Goal: Task Accomplishment & Management: Complete application form

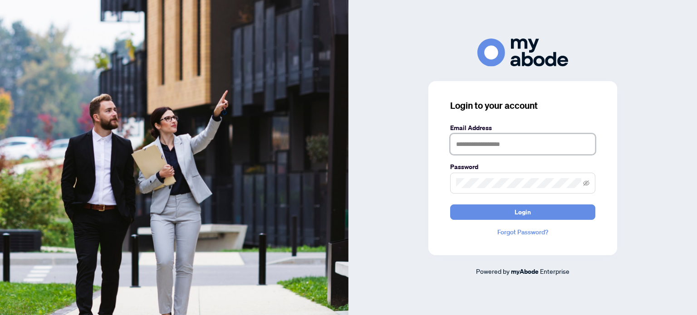
click at [470, 146] on input "text" at bounding box center [522, 144] width 145 height 21
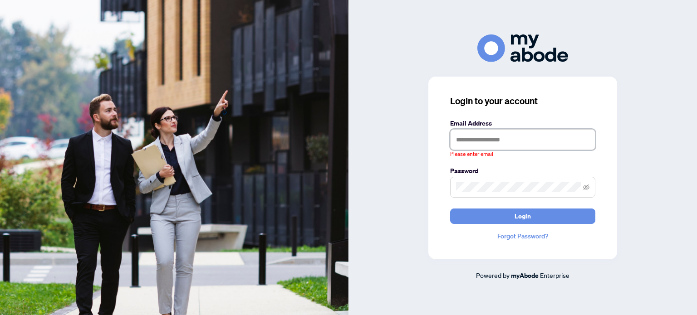
type input "**********"
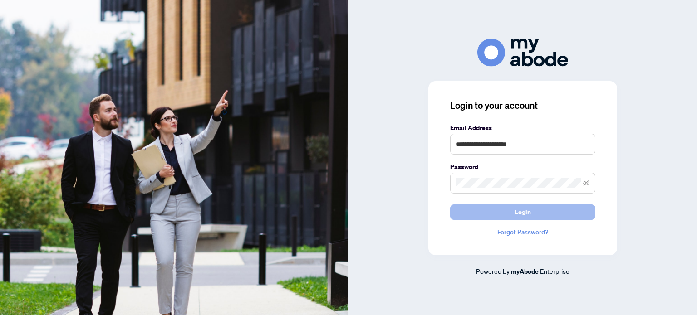
click at [533, 206] on button "Login" at bounding box center [522, 212] width 145 height 15
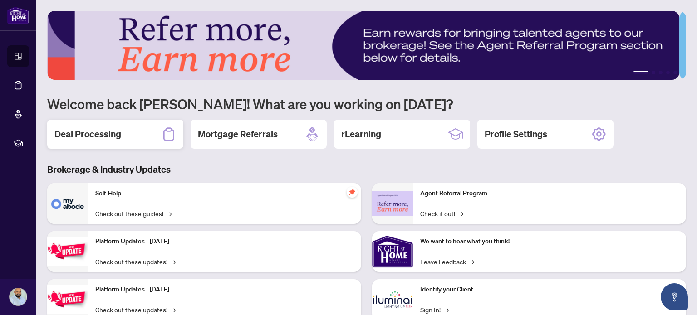
click at [118, 138] on h2 "Deal Processing" at bounding box center [87, 134] width 67 height 13
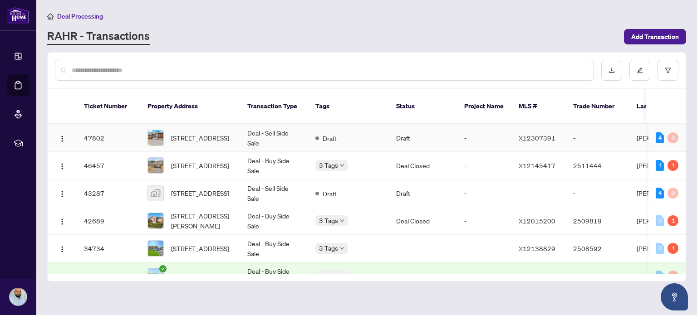
click at [271, 134] on td "Deal - Sell Side Sale" at bounding box center [274, 138] width 68 height 28
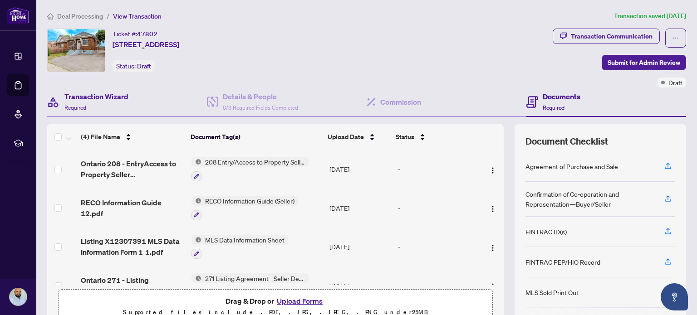
click at [133, 112] on div "Transaction Wizard Required" at bounding box center [127, 102] width 160 height 29
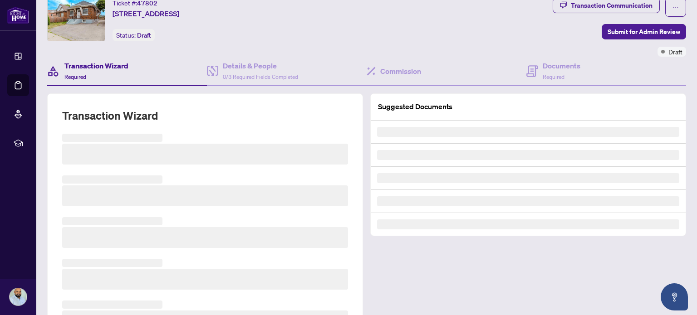
scroll to position [91, 0]
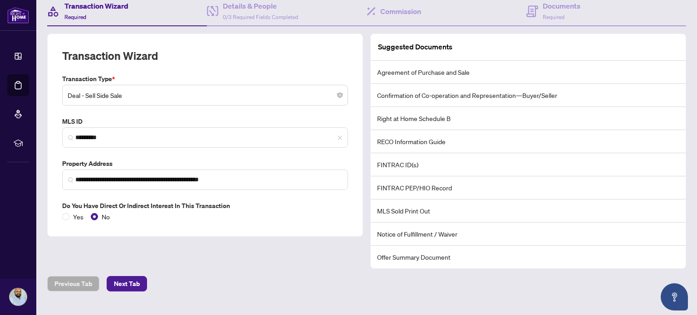
click at [153, 96] on span "Deal - Sell Side Sale" at bounding box center [205, 95] width 275 height 17
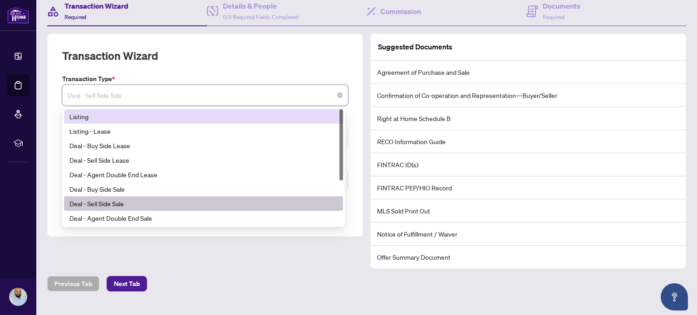
click at [146, 118] on div "Listing" at bounding box center [203, 117] width 268 height 10
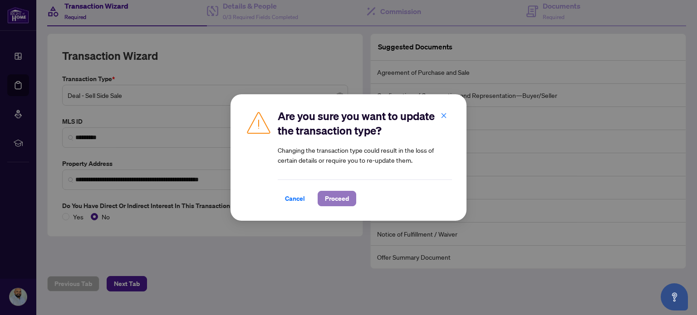
click at [321, 197] on button "Proceed" at bounding box center [337, 198] width 39 height 15
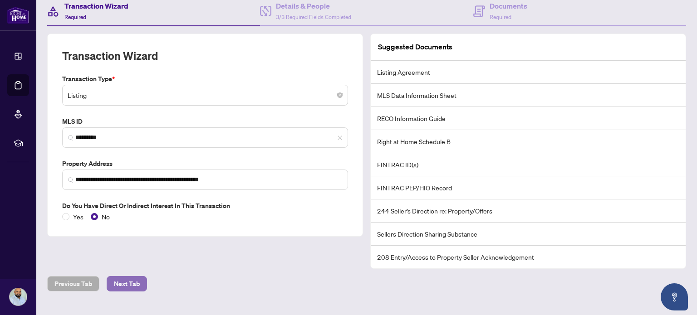
click at [125, 281] on span "Next Tab" at bounding box center [127, 284] width 26 height 15
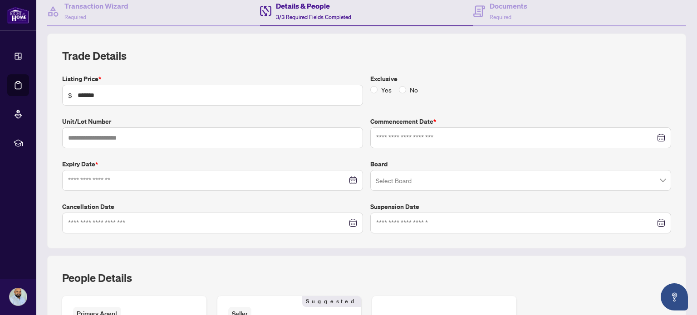
type input "**********"
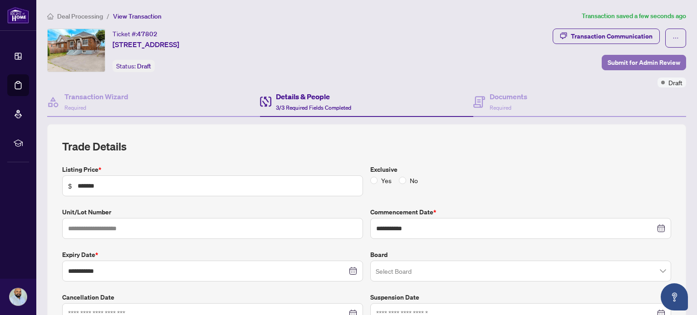
click at [625, 63] on span "Submit for Admin Review" at bounding box center [644, 62] width 73 height 15
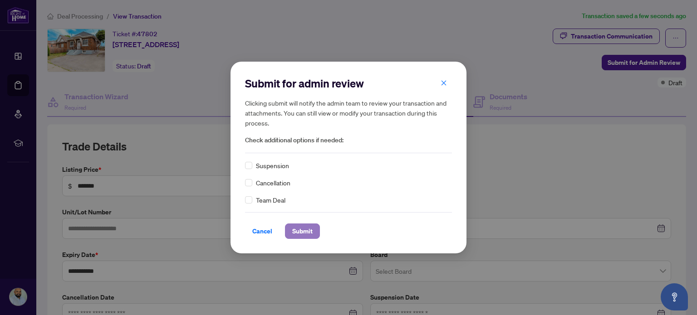
click at [300, 230] on span "Submit" at bounding box center [302, 231] width 20 height 15
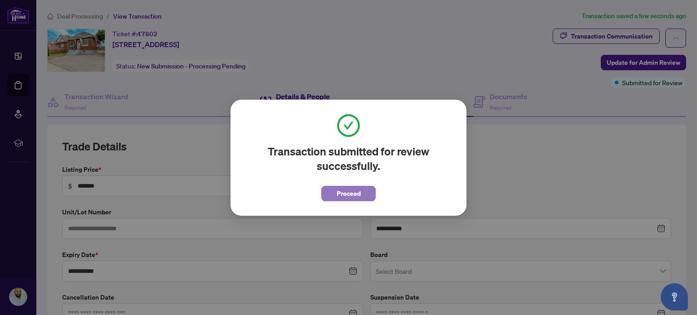
click at [338, 192] on span "Proceed" at bounding box center [349, 194] width 24 height 15
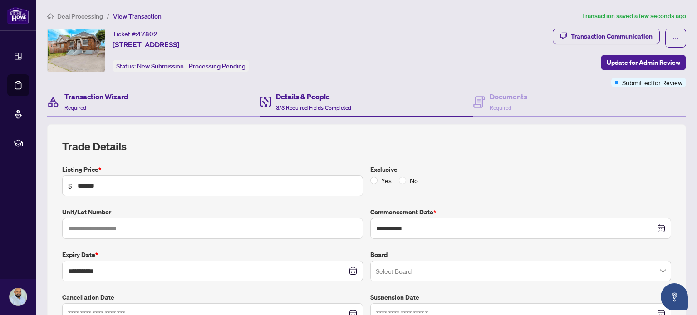
click at [133, 110] on div "Transaction Wizard Required" at bounding box center [153, 102] width 213 height 29
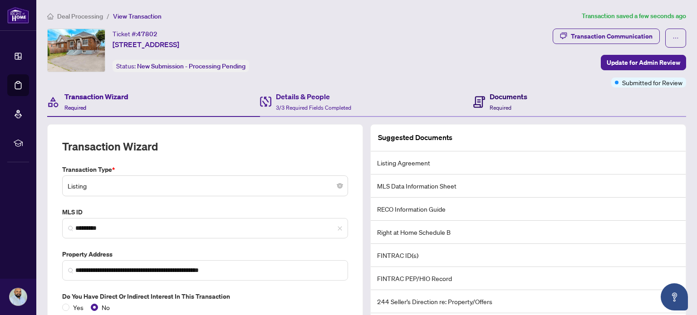
drag, startPoint x: 474, startPoint y: 110, endPoint x: 412, endPoint y: 94, distance: 63.8
click at [475, 110] on span at bounding box center [479, 101] width 12 height 21
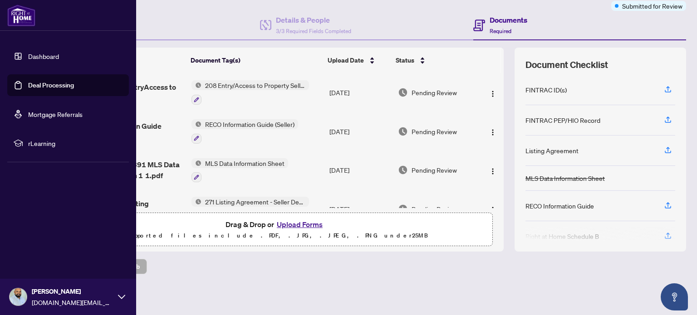
click at [32, 59] on link "Dashboard" at bounding box center [43, 56] width 31 height 8
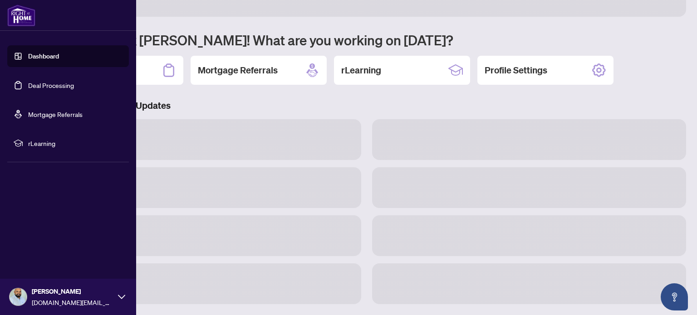
scroll to position [63, 0]
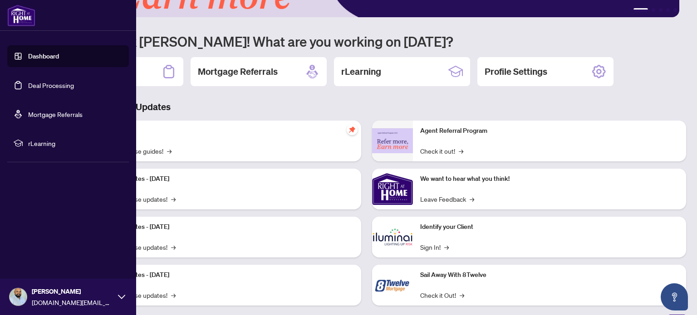
click at [74, 82] on link "Deal Processing" at bounding box center [51, 85] width 46 height 8
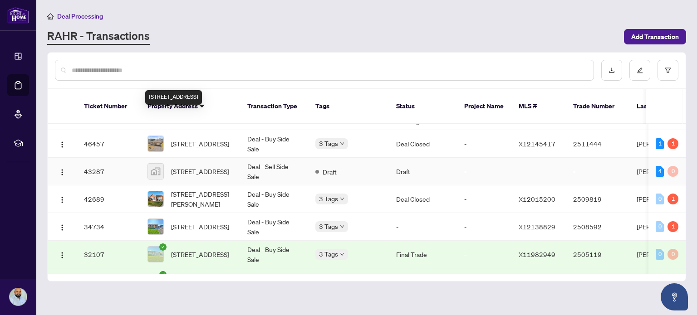
scroll to position [45, 0]
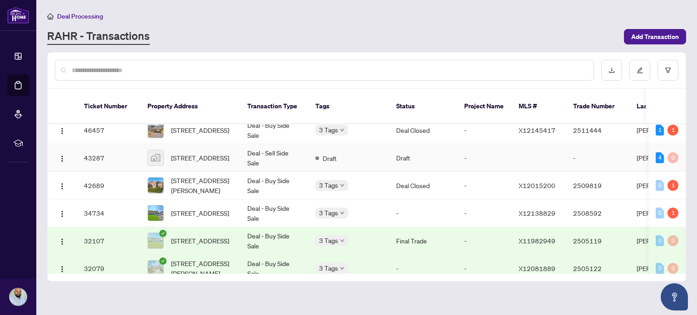
click at [186, 153] on span "[STREET_ADDRESS]" at bounding box center [200, 158] width 58 height 10
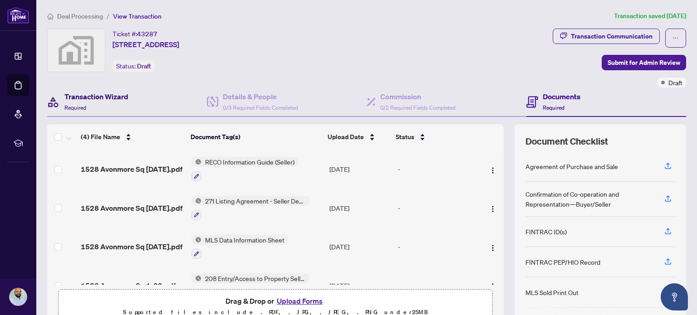
click at [93, 111] on div "Transaction Wizard Required" at bounding box center [96, 101] width 64 height 21
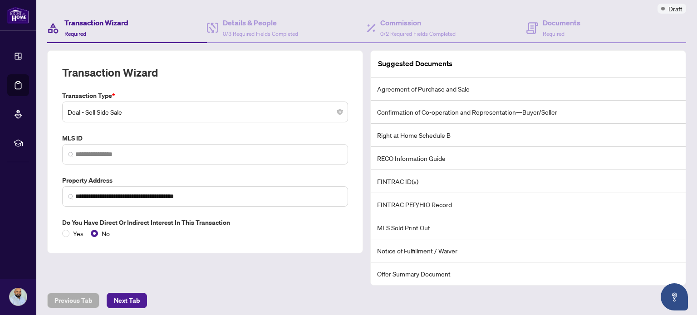
scroll to position [91, 0]
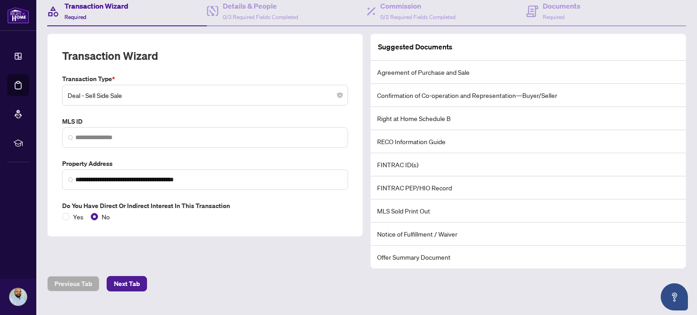
click at [111, 100] on span "Deal - Sell Side Sale" at bounding box center [205, 95] width 275 height 17
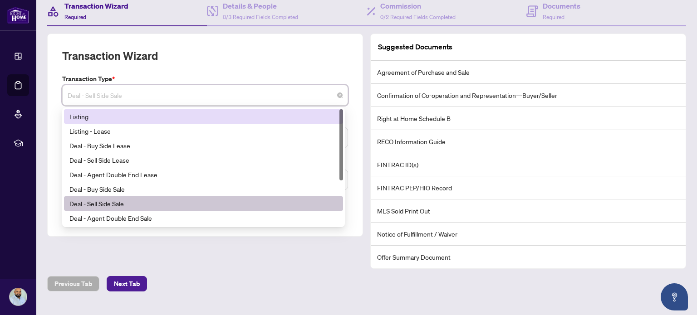
click at [107, 113] on div "Listing" at bounding box center [203, 117] width 268 height 10
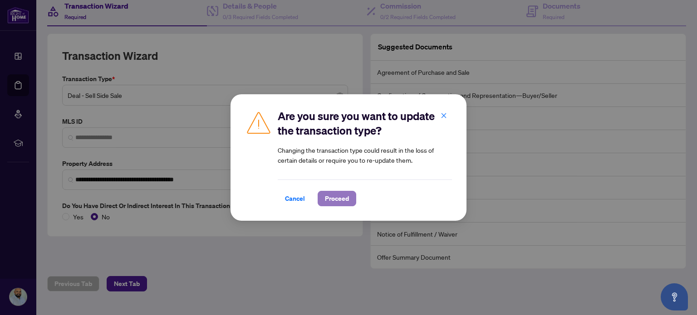
click at [327, 201] on span "Proceed" at bounding box center [337, 199] width 24 height 15
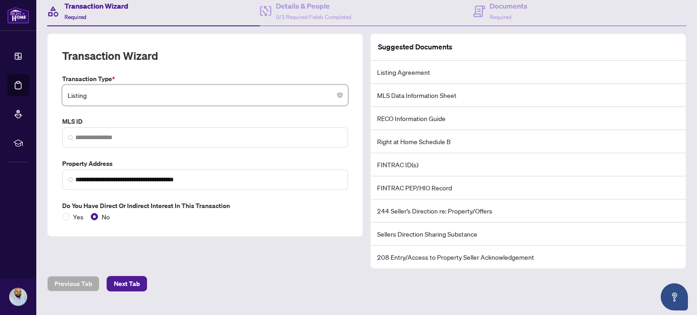
scroll to position [0, 0]
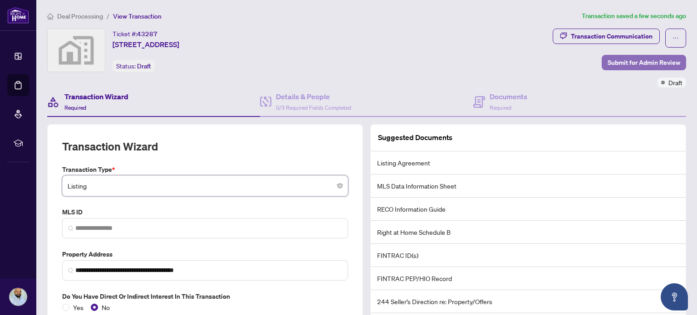
click at [624, 59] on span "Submit for Admin Review" at bounding box center [644, 62] width 73 height 15
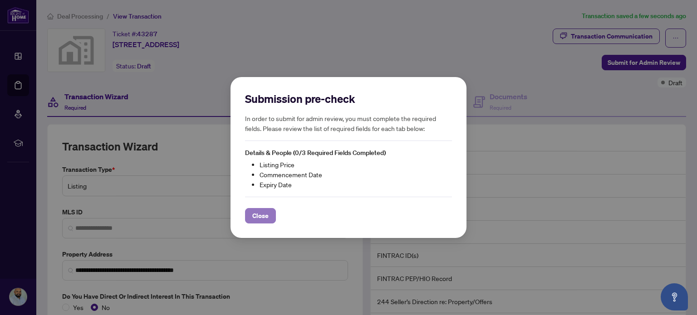
click at [266, 213] on span "Close" at bounding box center [260, 216] width 16 height 15
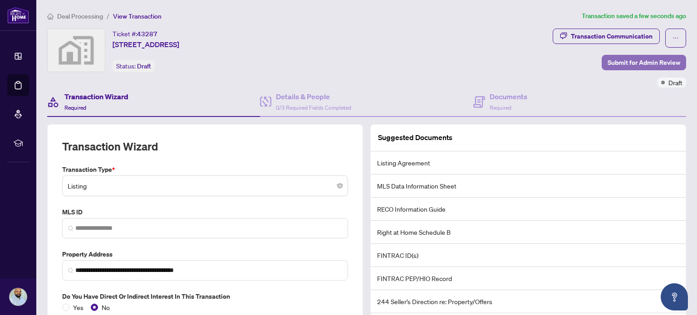
click at [613, 59] on span "Submit for Admin Review" at bounding box center [644, 62] width 73 height 15
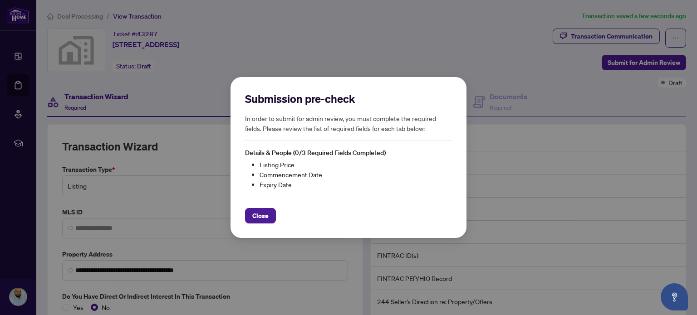
click at [263, 215] on span "Close" at bounding box center [260, 216] width 16 height 15
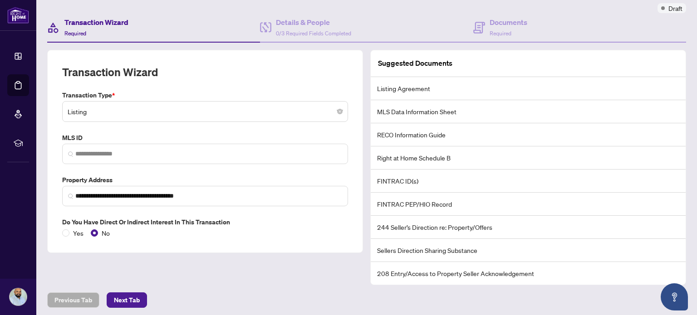
scroll to position [91, 0]
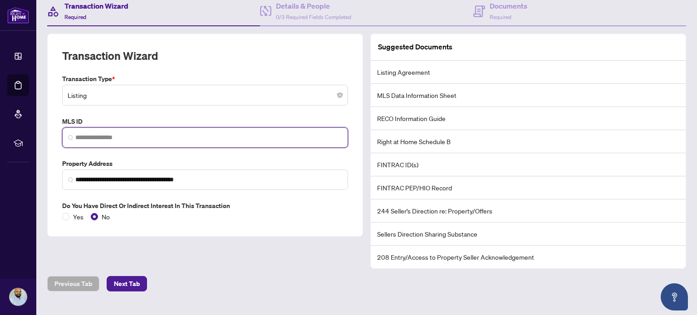
click at [196, 134] on input "search" at bounding box center [208, 138] width 267 height 10
paste input "*********"
type input "*********"
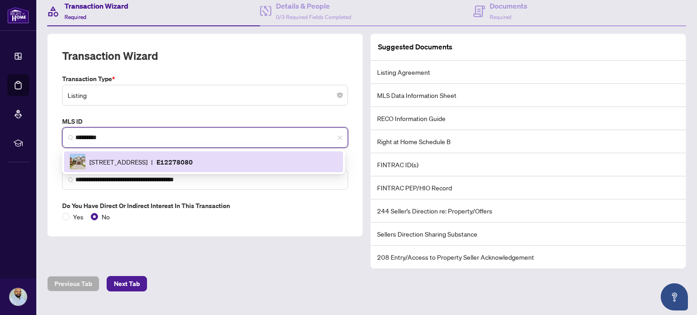
click at [123, 155] on div "[STREET_ADDRESS] | E12278080" at bounding box center [203, 162] width 268 height 16
type input "**********"
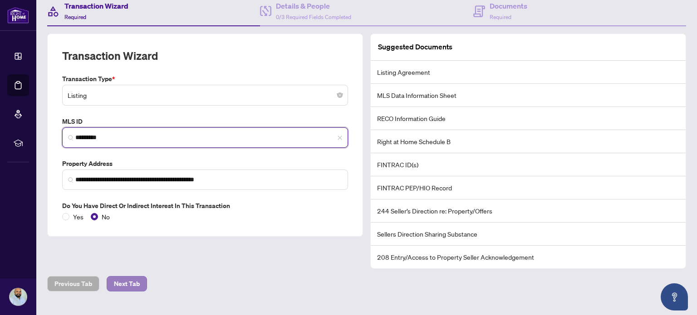
type input "*********"
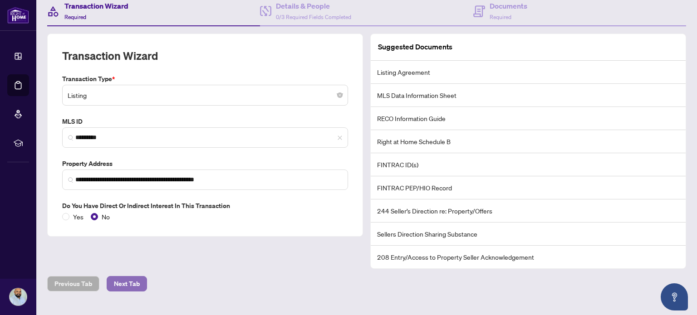
click at [129, 284] on span "Next Tab" at bounding box center [127, 284] width 26 height 15
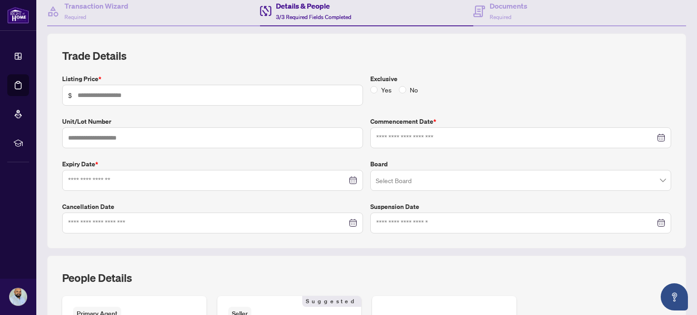
type input "*******"
type input "**********"
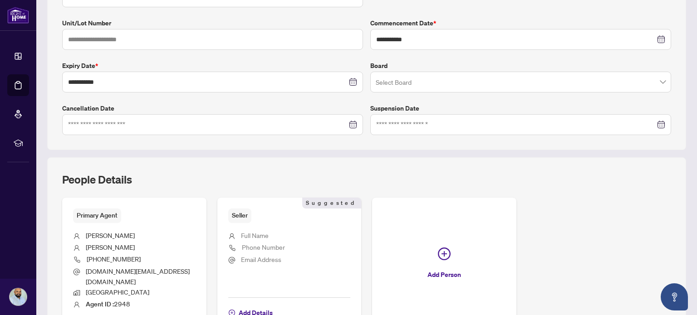
scroll to position [274, 0]
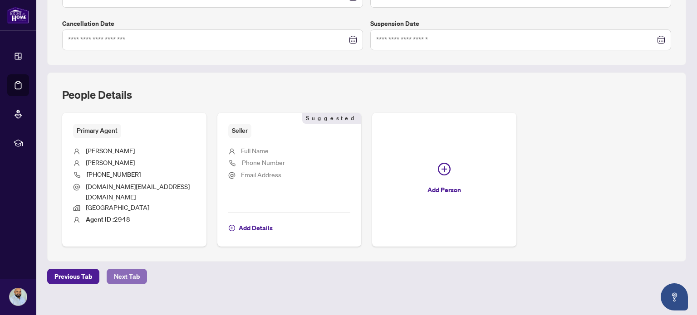
click at [124, 270] on span "Next Tab" at bounding box center [127, 277] width 26 height 15
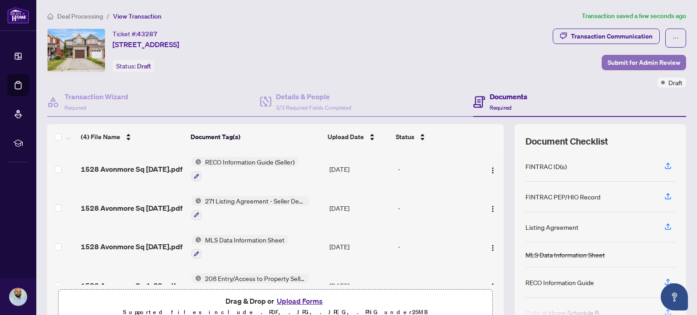
click at [634, 64] on span "Submit for Admin Review" at bounding box center [644, 62] width 73 height 15
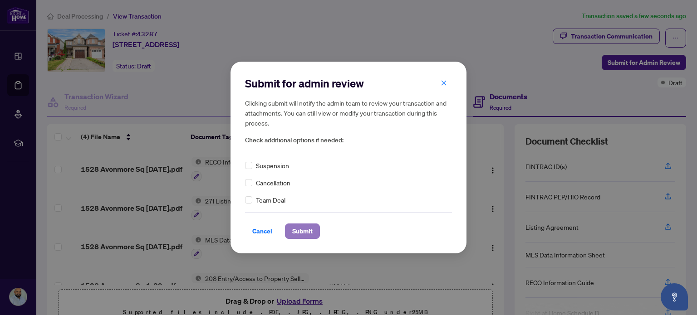
click at [313, 227] on button "Submit" at bounding box center [302, 231] width 35 height 15
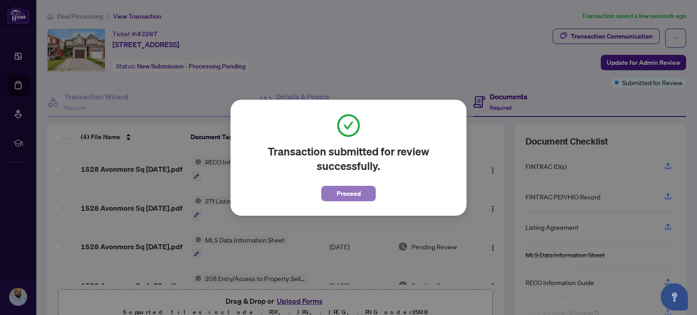
click at [339, 193] on span "Proceed" at bounding box center [349, 194] width 24 height 15
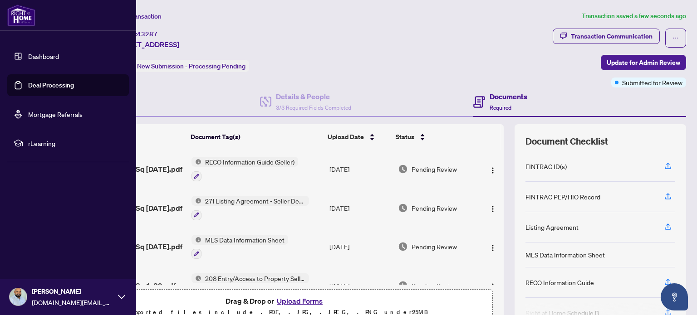
click at [28, 56] on link "Dashboard" at bounding box center [43, 56] width 31 height 8
